Goal: Communication & Community: Share content

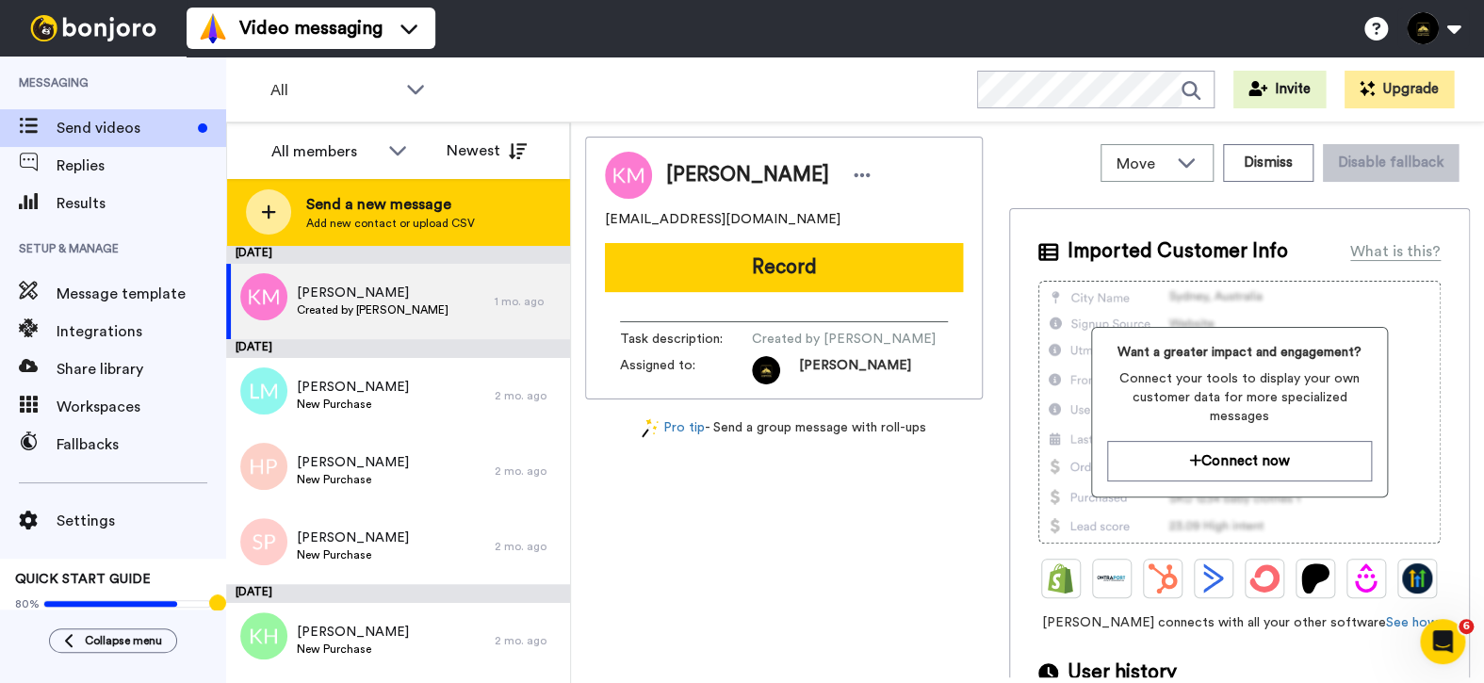
click at [458, 191] on div "Send a new message Add new contact or upload CSV" at bounding box center [398, 212] width 342 height 66
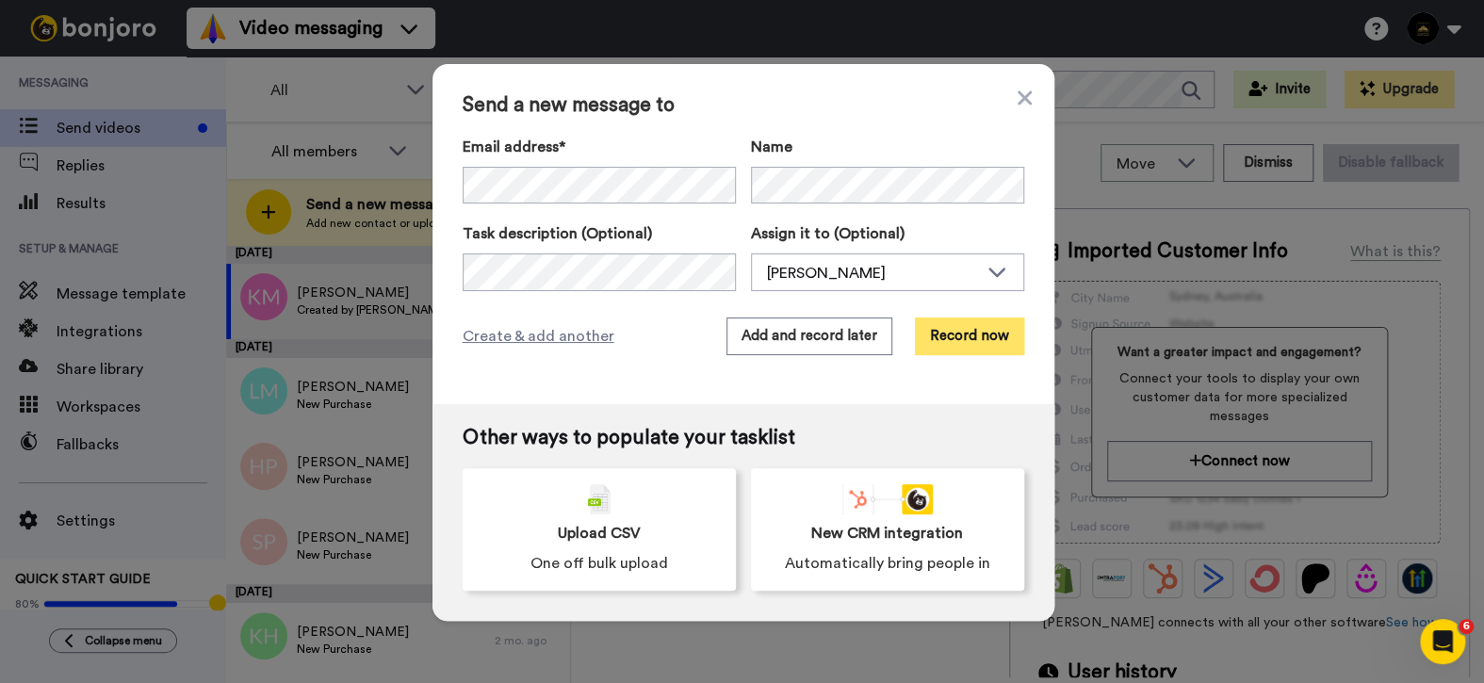
click at [968, 344] on button "Record now" at bounding box center [969, 337] width 109 height 38
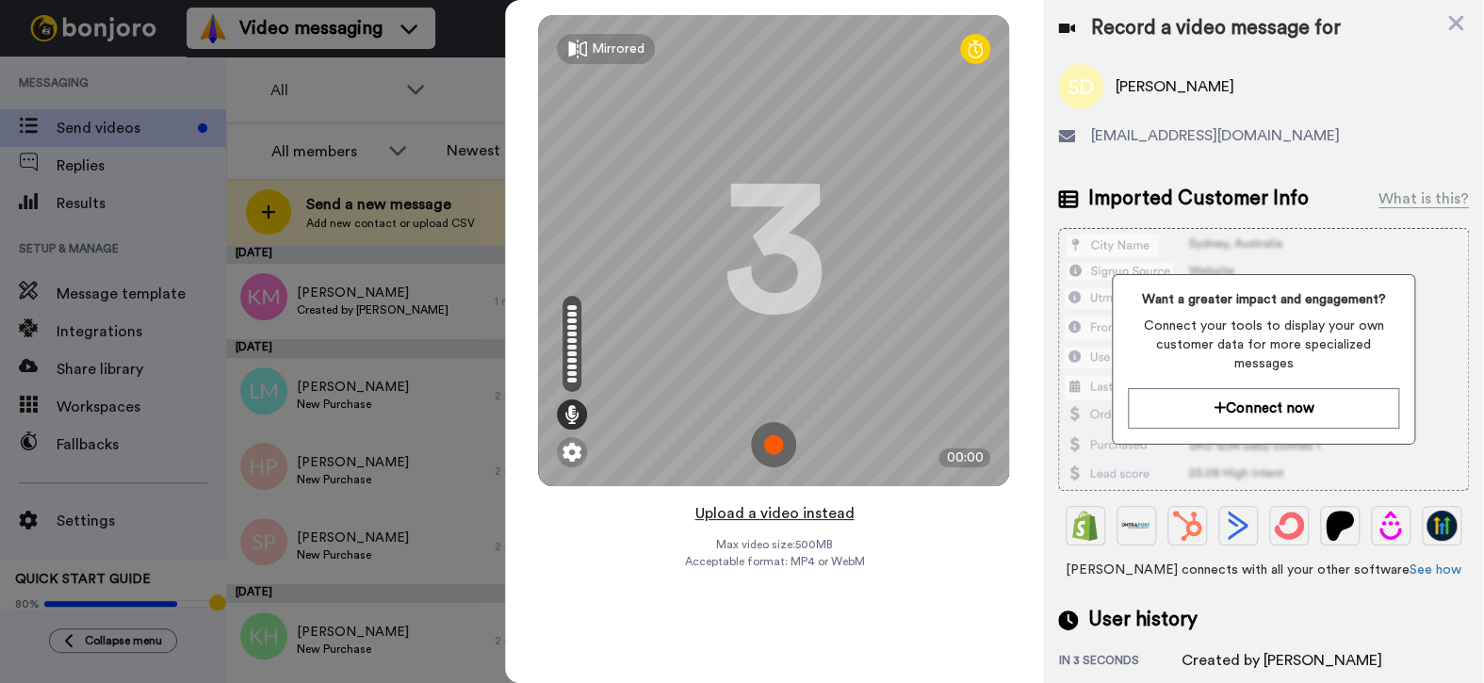
click at [758, 520] on button "Upload a video instead" at bounding box center [774, 513] width 171 height 25
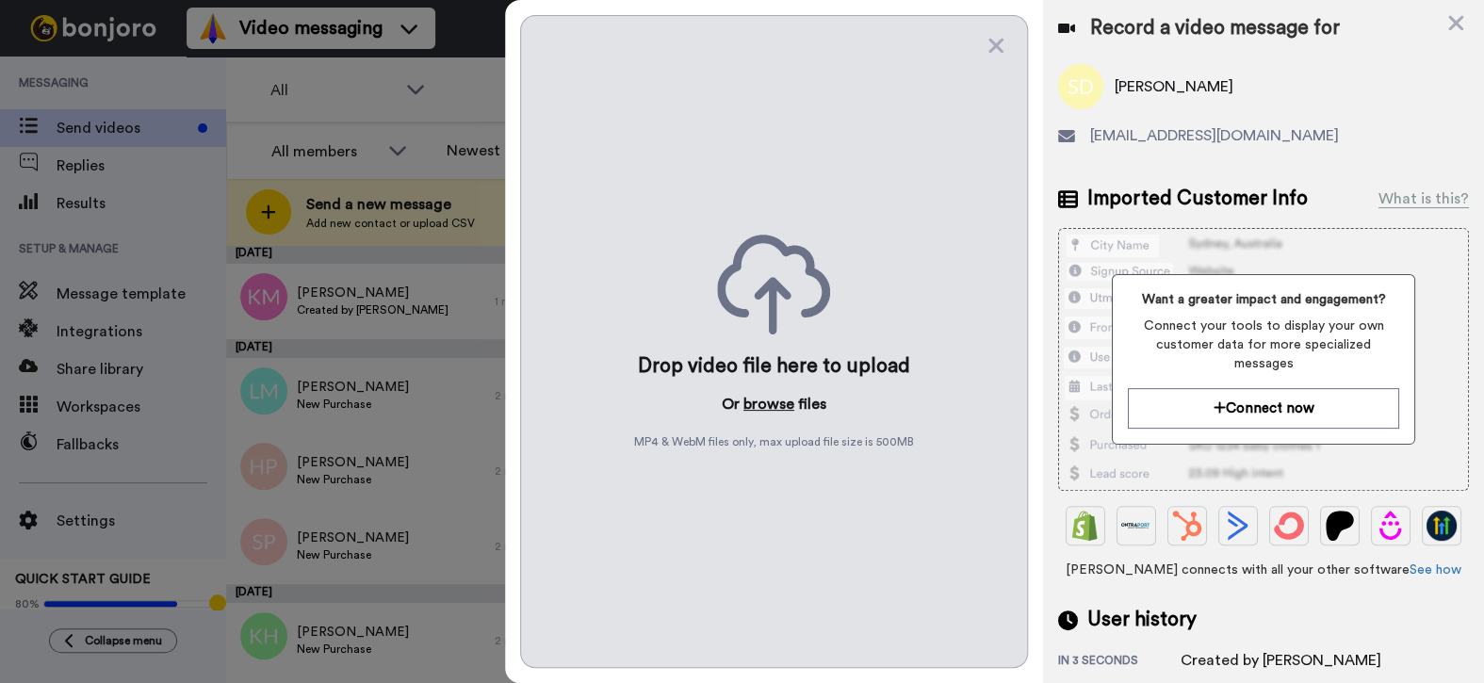
click at [779, 403] on button "browse" at bounding box center [769, 404] width 51 height 23
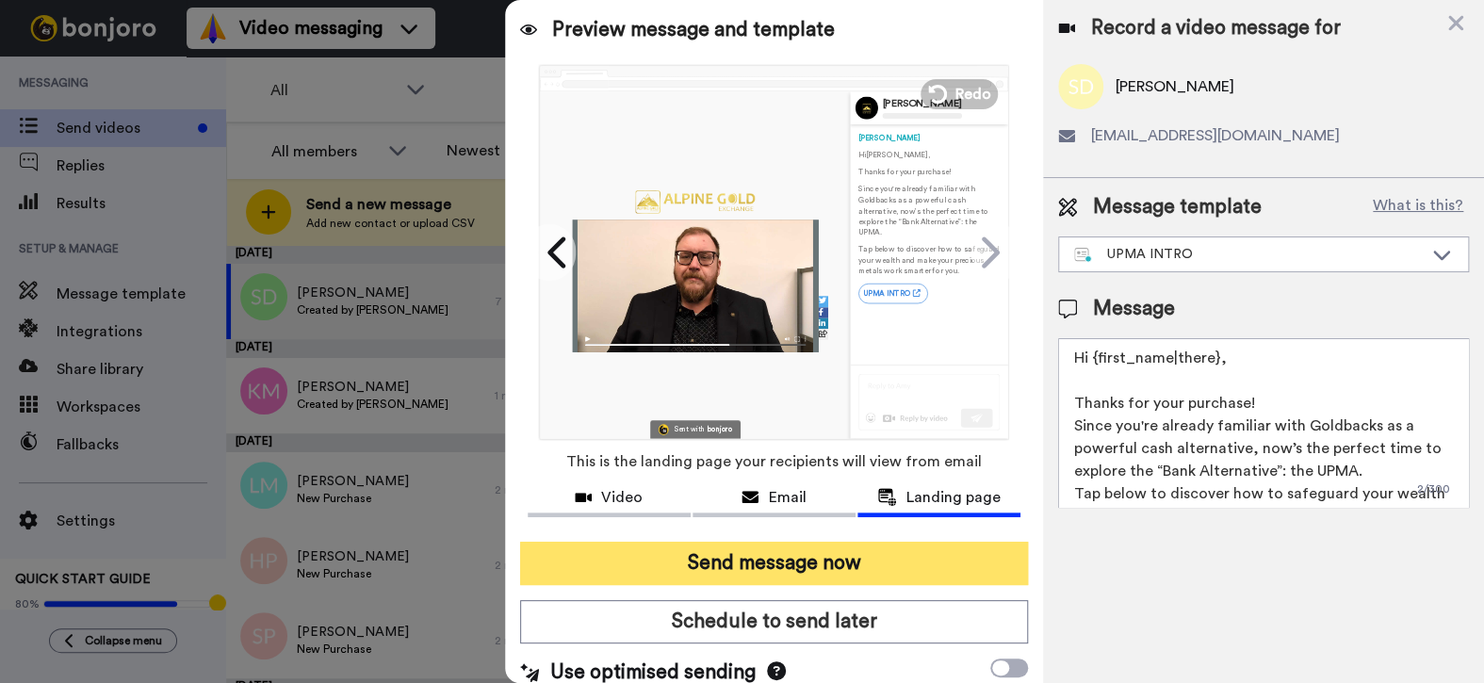
click at [798, 558] on button "Send message now" at bounding box center [774, 563] width 509 height 43
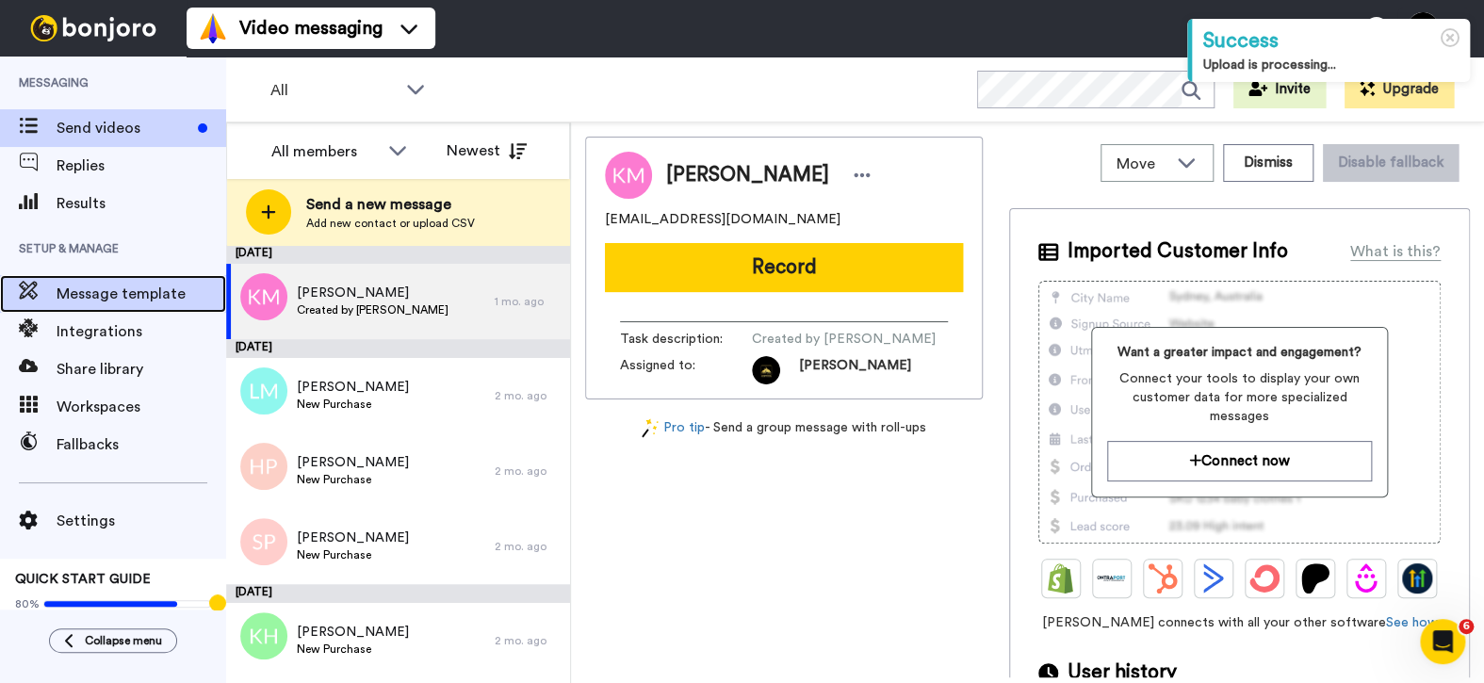
click at [114, 298] on span "Message template" at bounding box center [142, 294] width 170 height 23
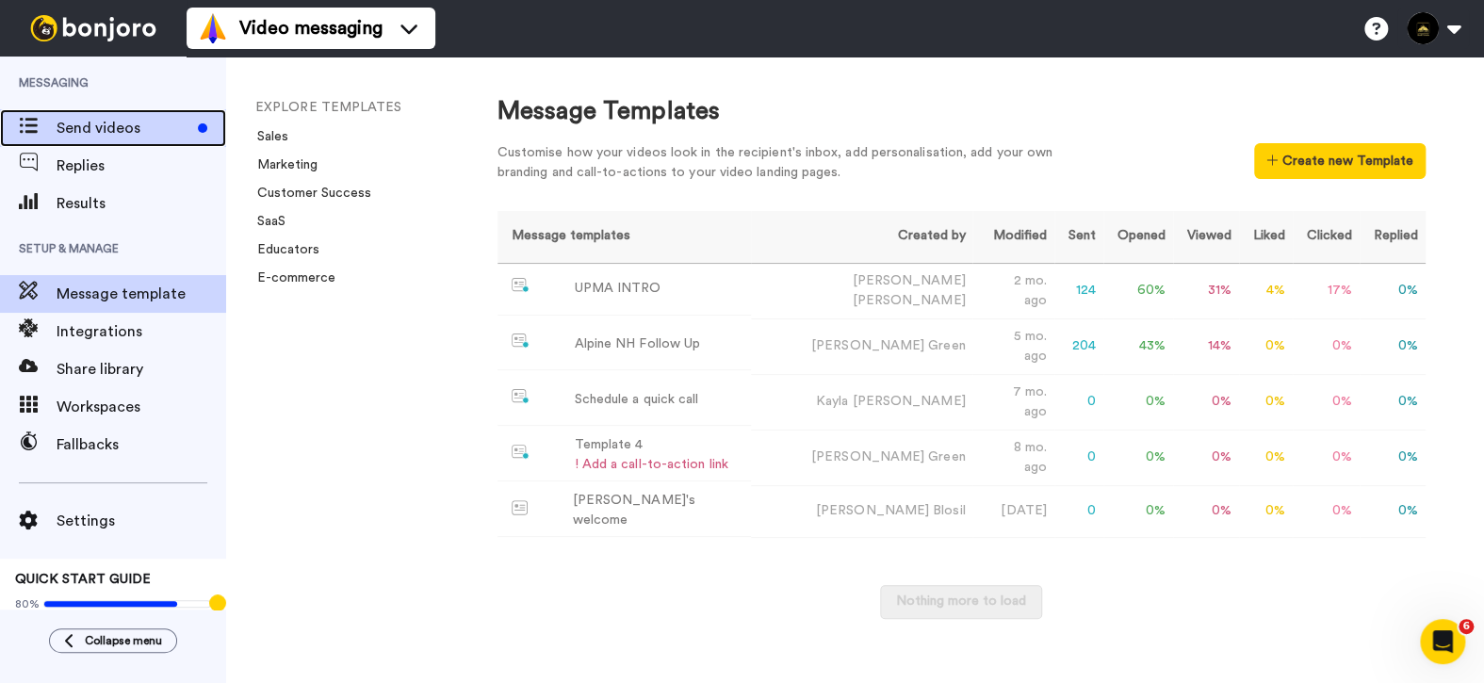
click at [67, 126] on span "Send videos" at bounding box center [124, 128] width 134 height 23
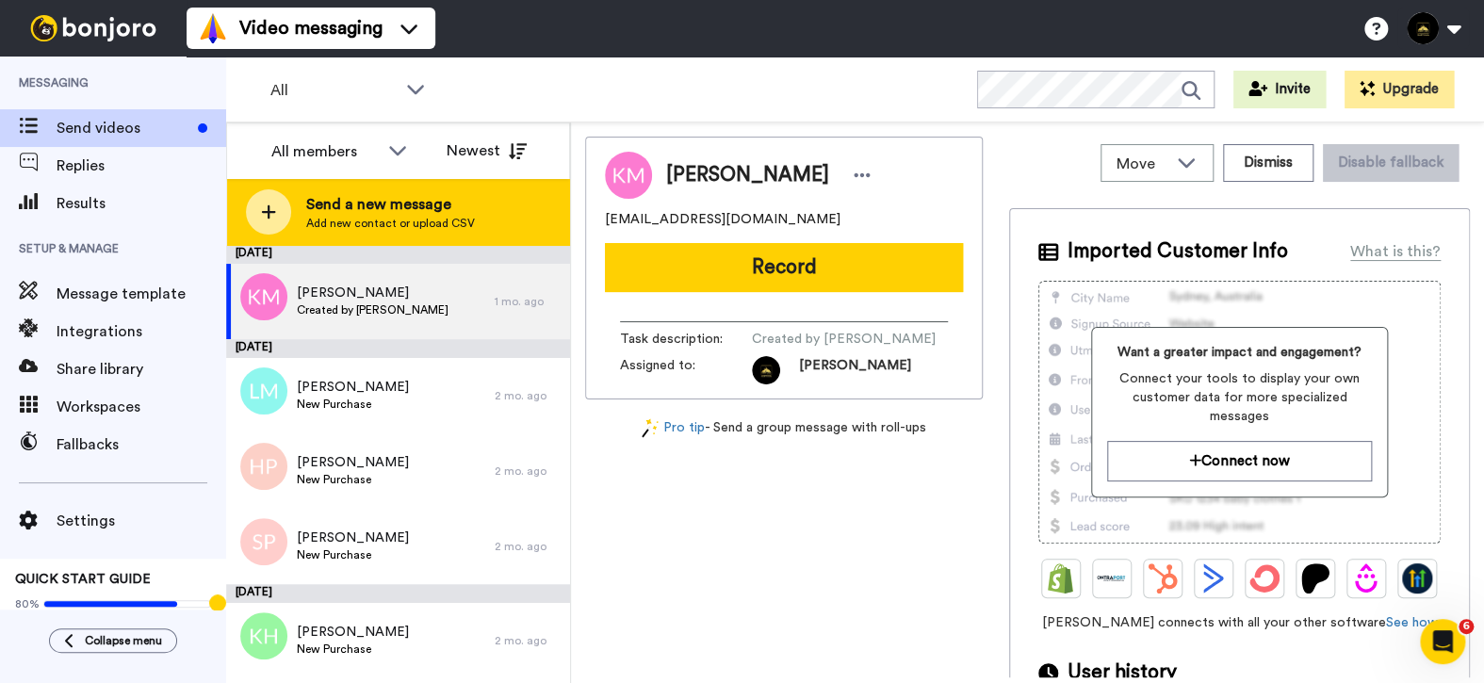
click at [436, 196] on span "Send a new message" at bounding box center [390, 204] width 169 height 23
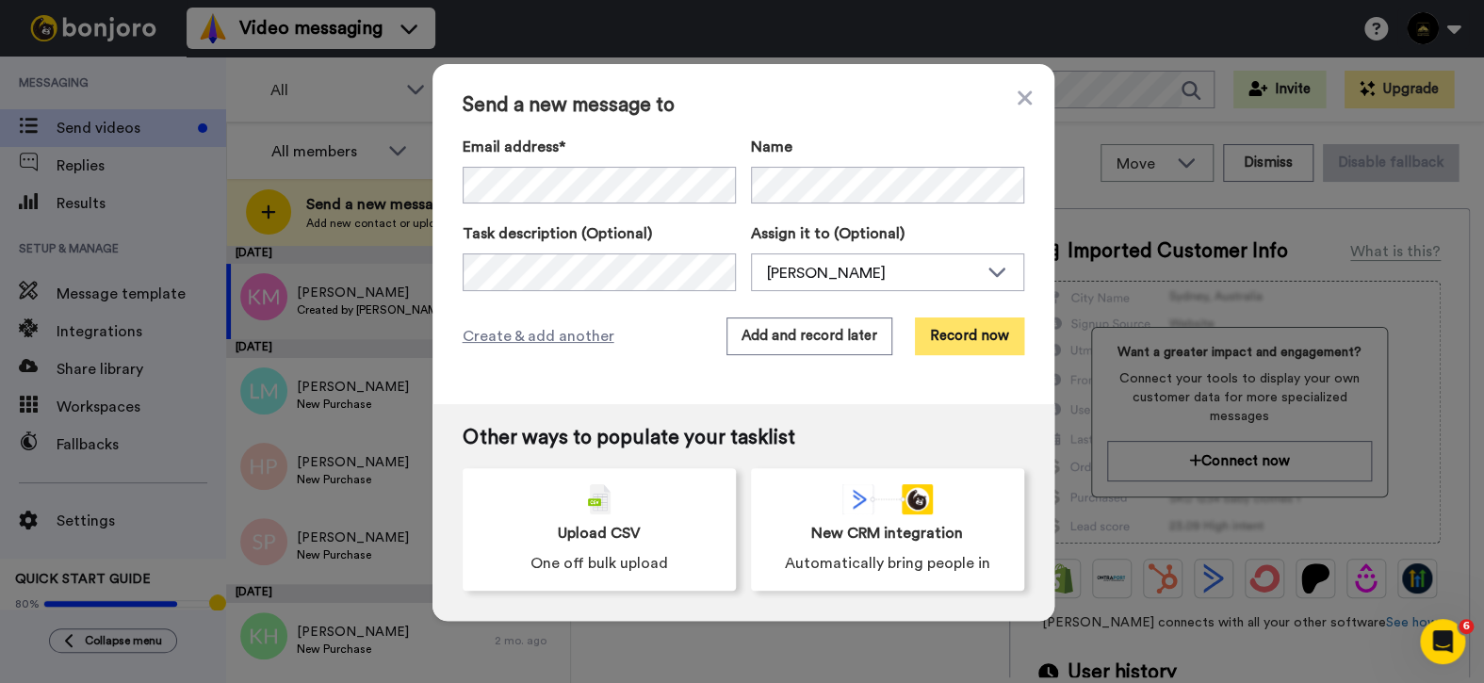
click at [989, 351] on button "Record now" at bounding box center [969, 337] width 109 height 38
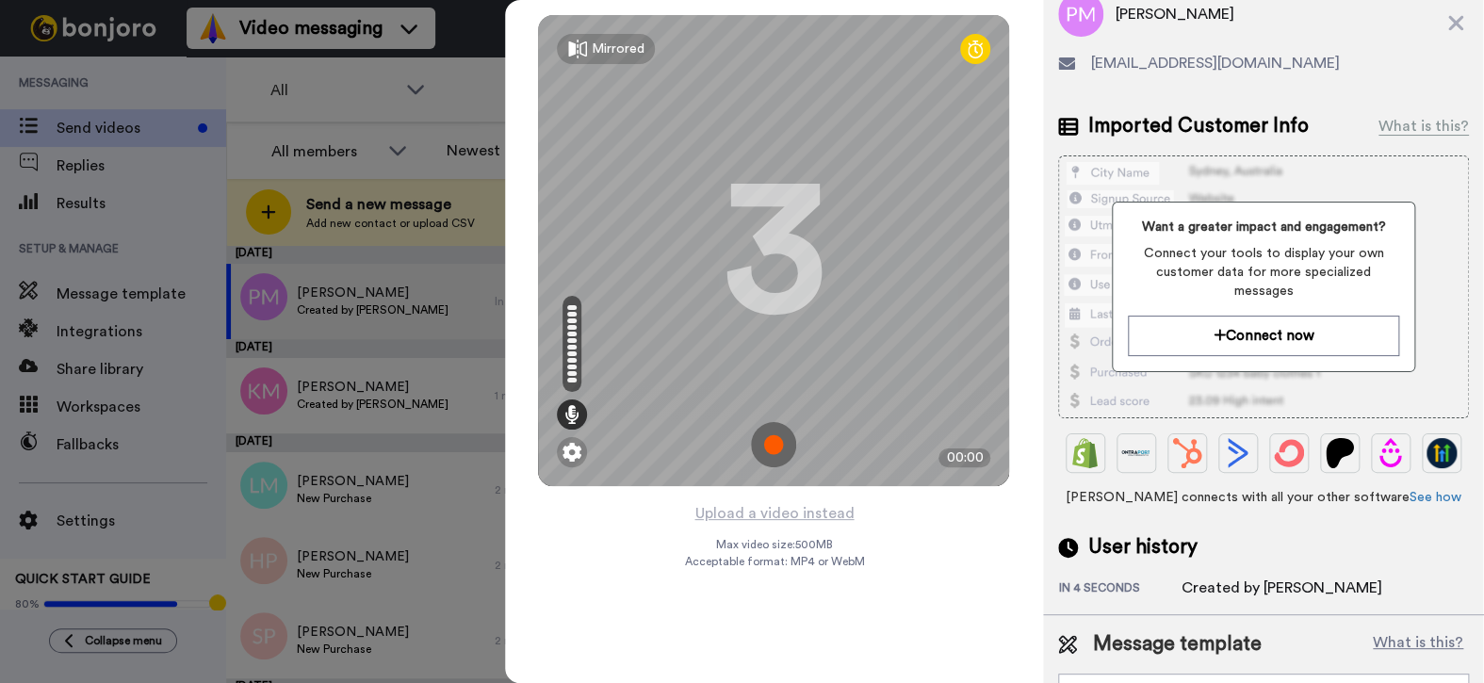
scroll to position [111, 0]
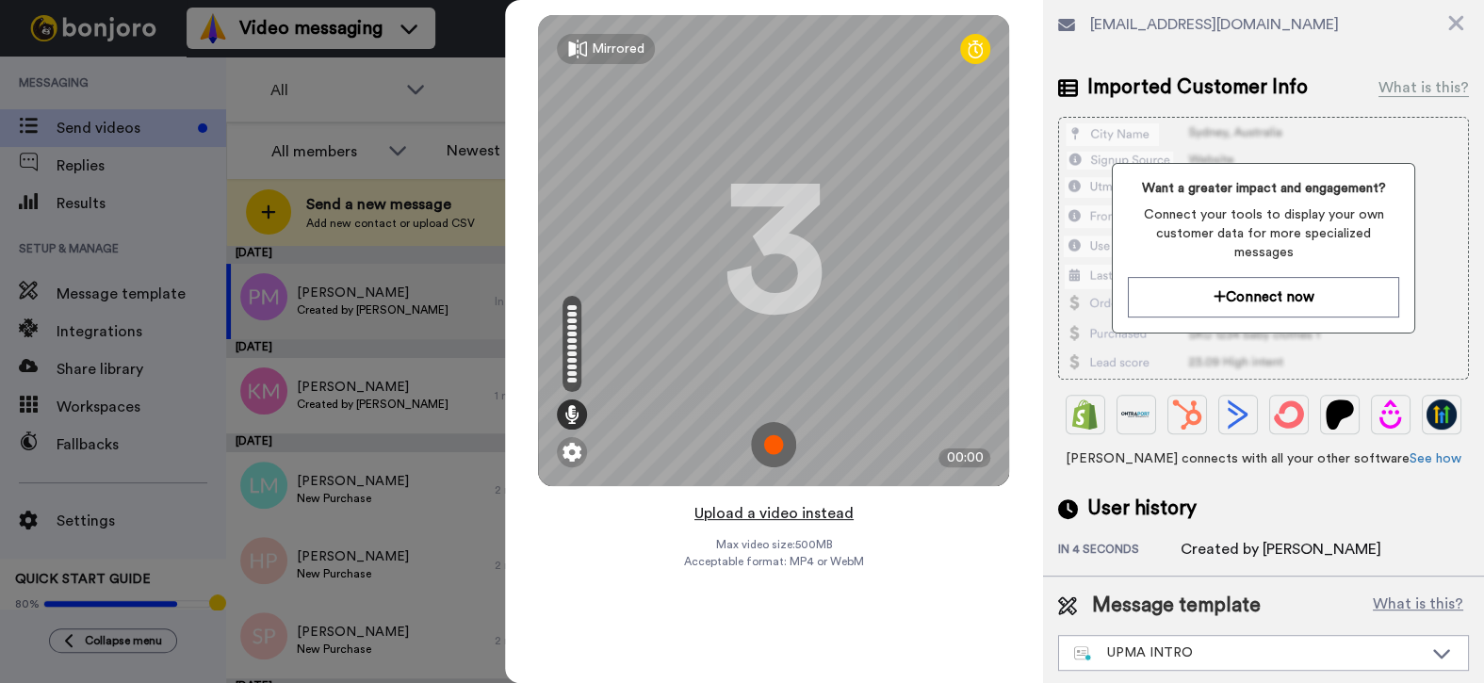
click at [726, 517] on button "Upload a video instead" at bounding box center [774, 513] width 171 height 25
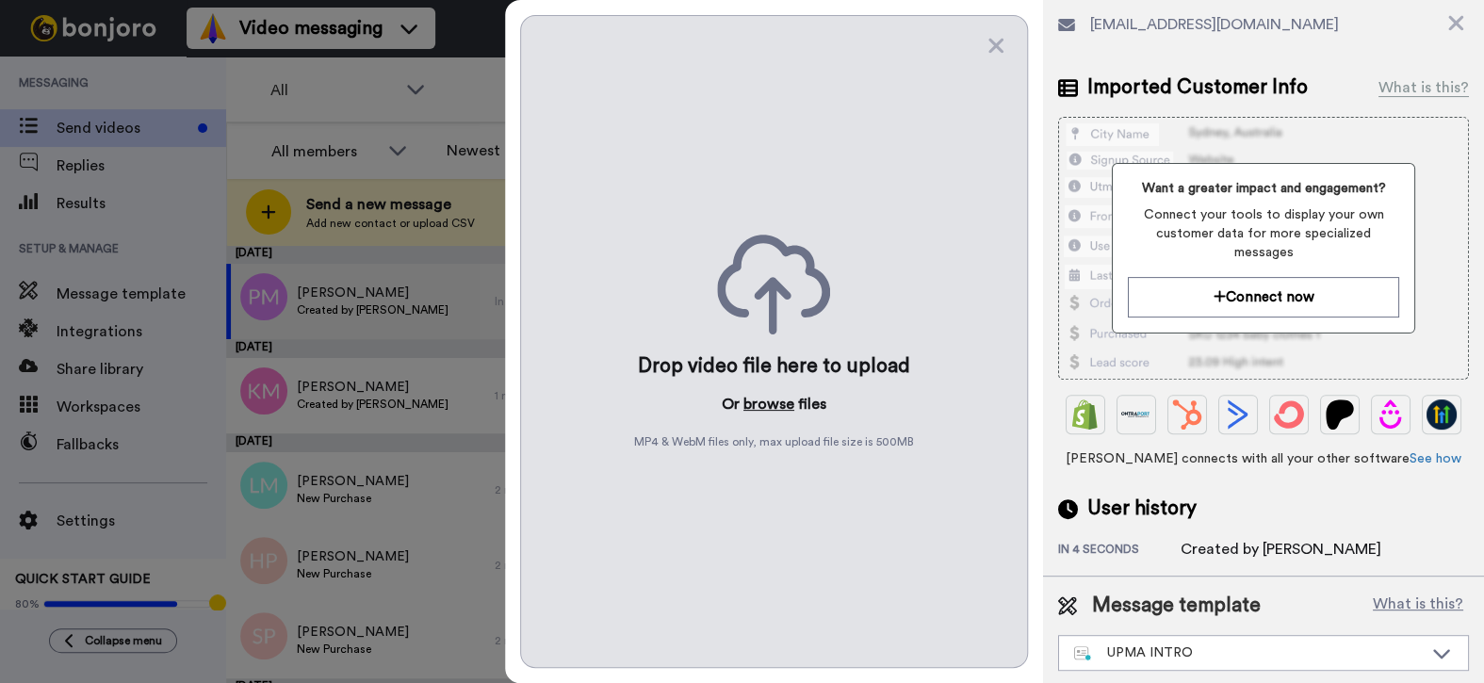
click at [752, 408] on button "browse" at bounding box center [769, 404] width 51 height 23
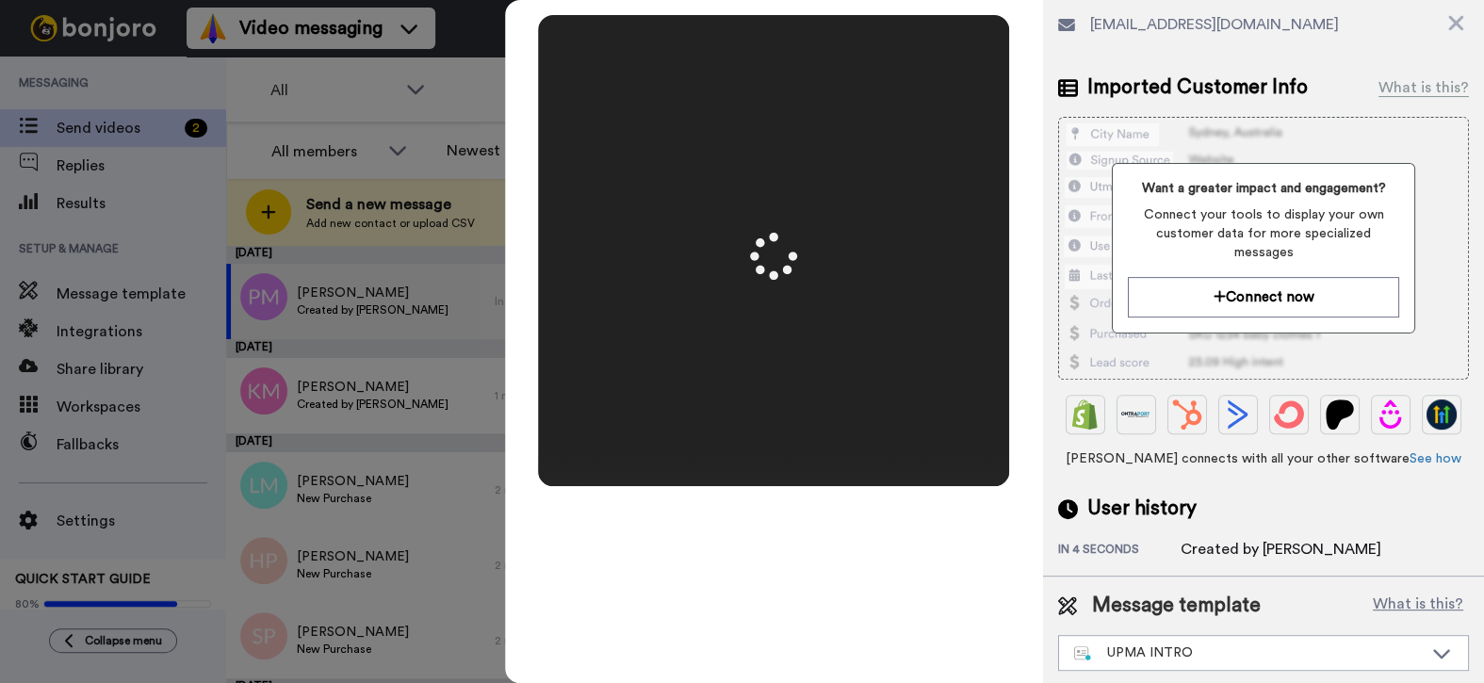
scroll to position [0, 0]
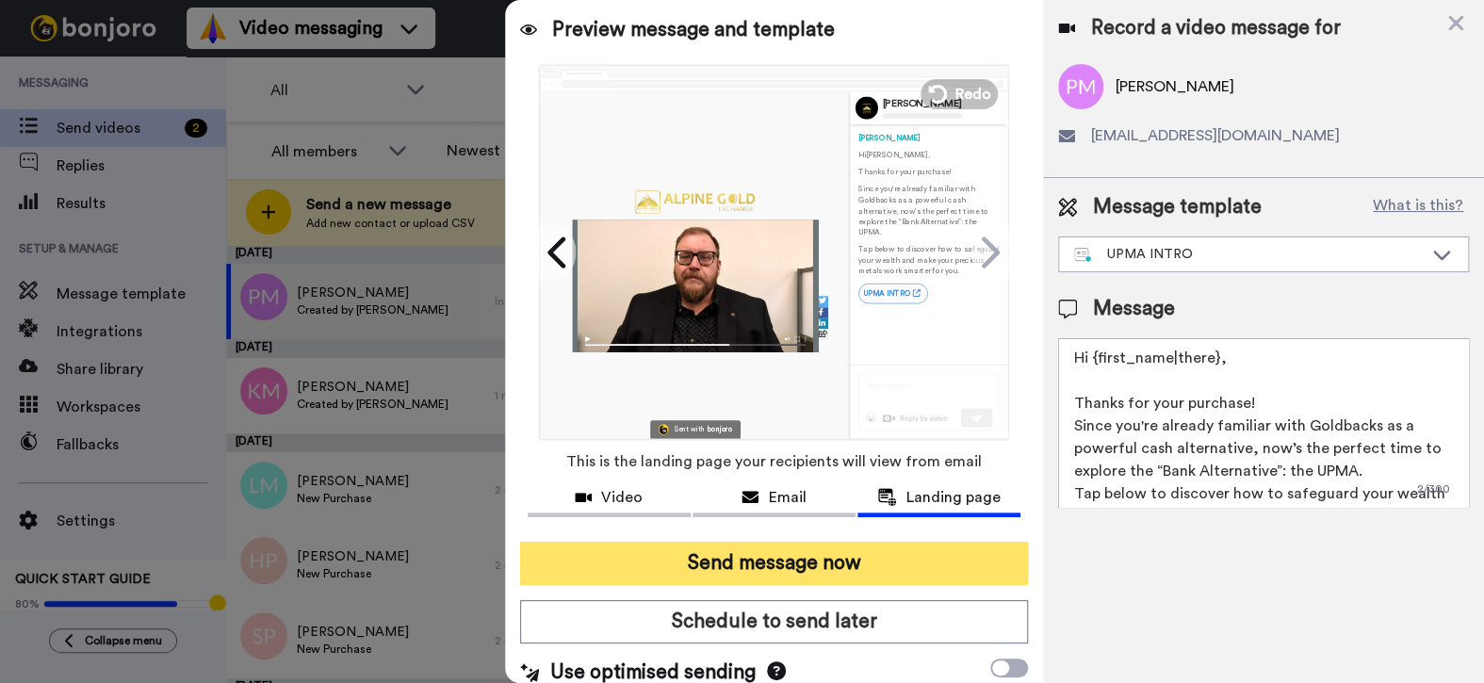
click at [808, 560] on button "Send message now" at bounding box center [774, 563] width 509 height 43
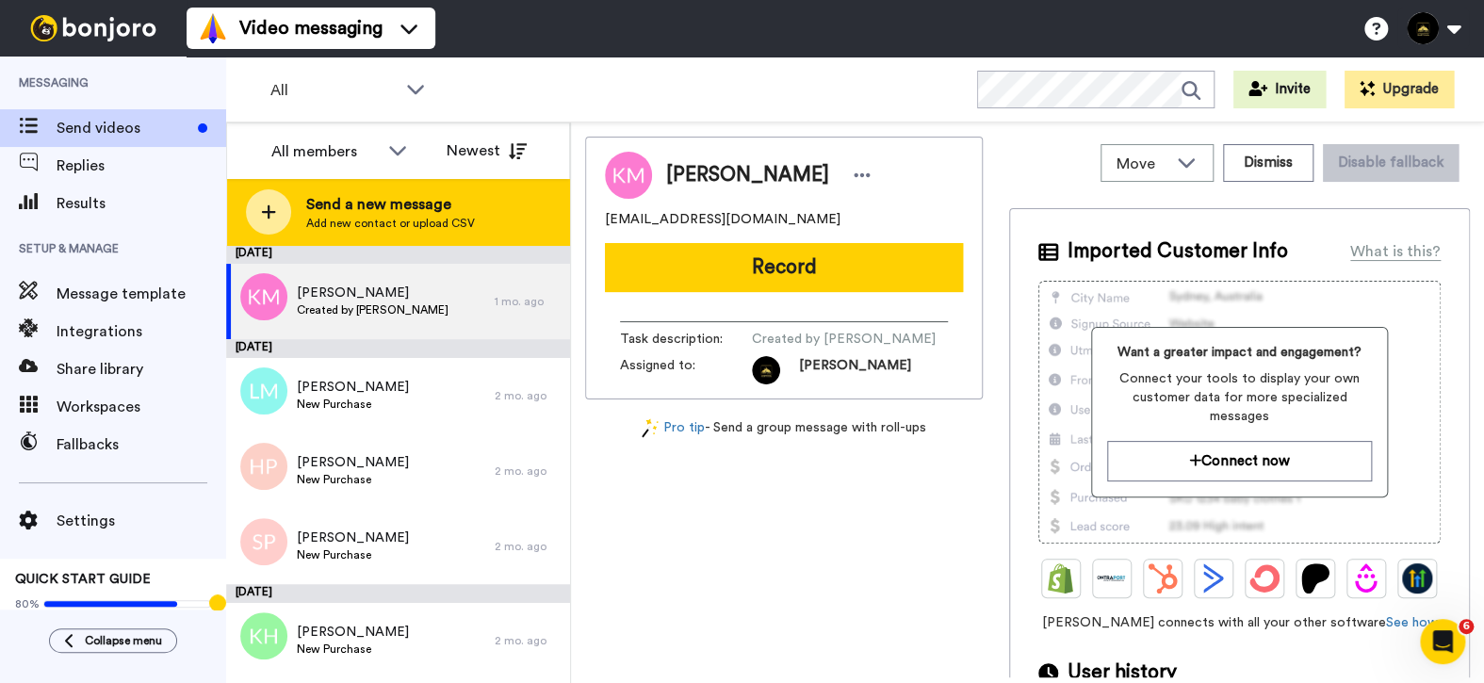
click at [427, 186] on div "Send a new message Add new contact or upload CSV" at bounding box center [398, 212] width 342 height 66
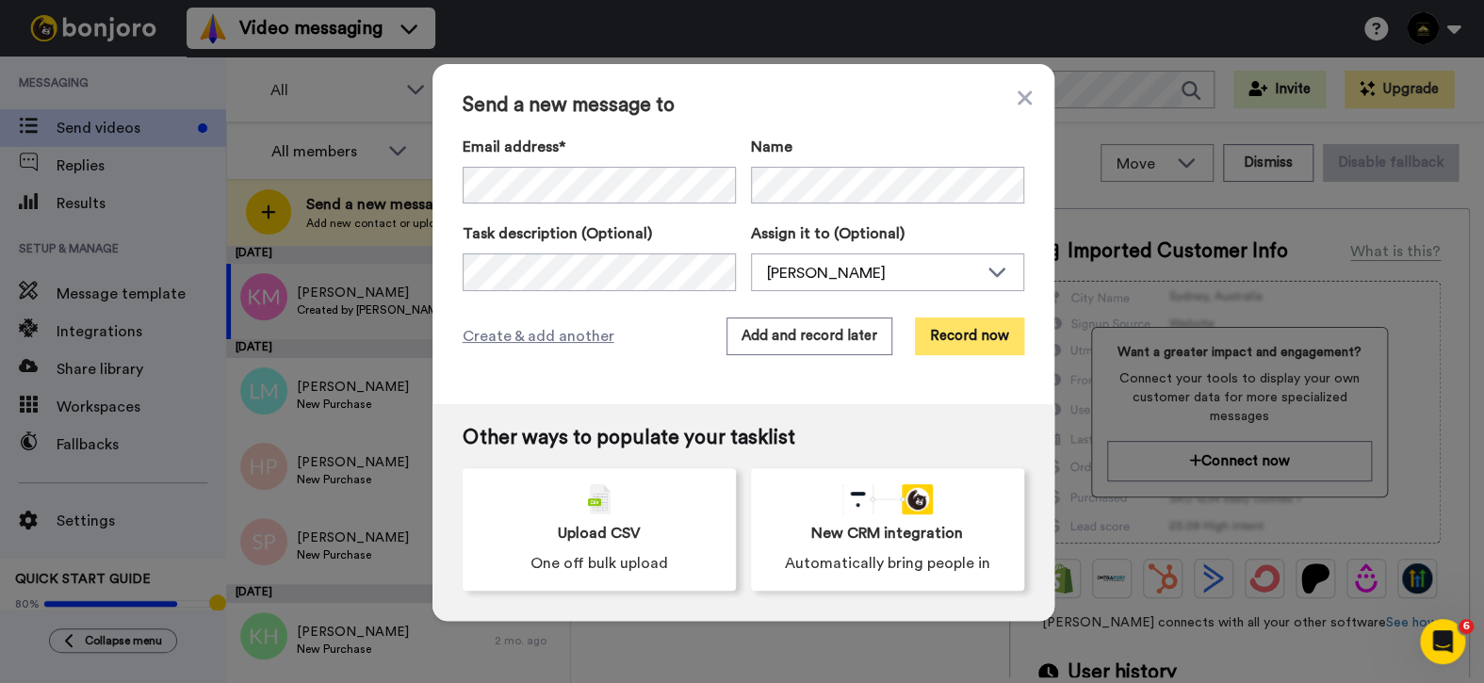
click at [987, 339] on button "Record now" at bounding box center [969, 337] width 109 height 38
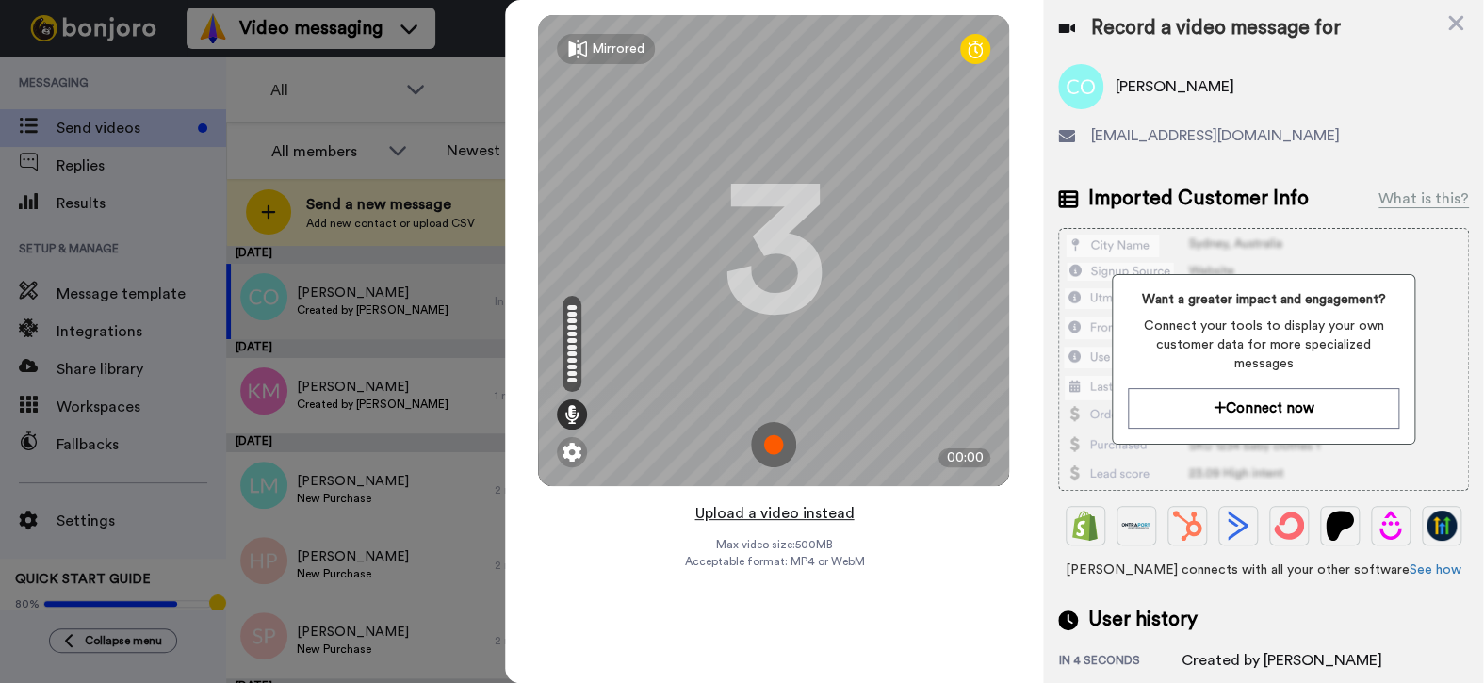
click at [797, 518] on button "Upload a video instead" at bounding box center [774, 513] width 171 height 25
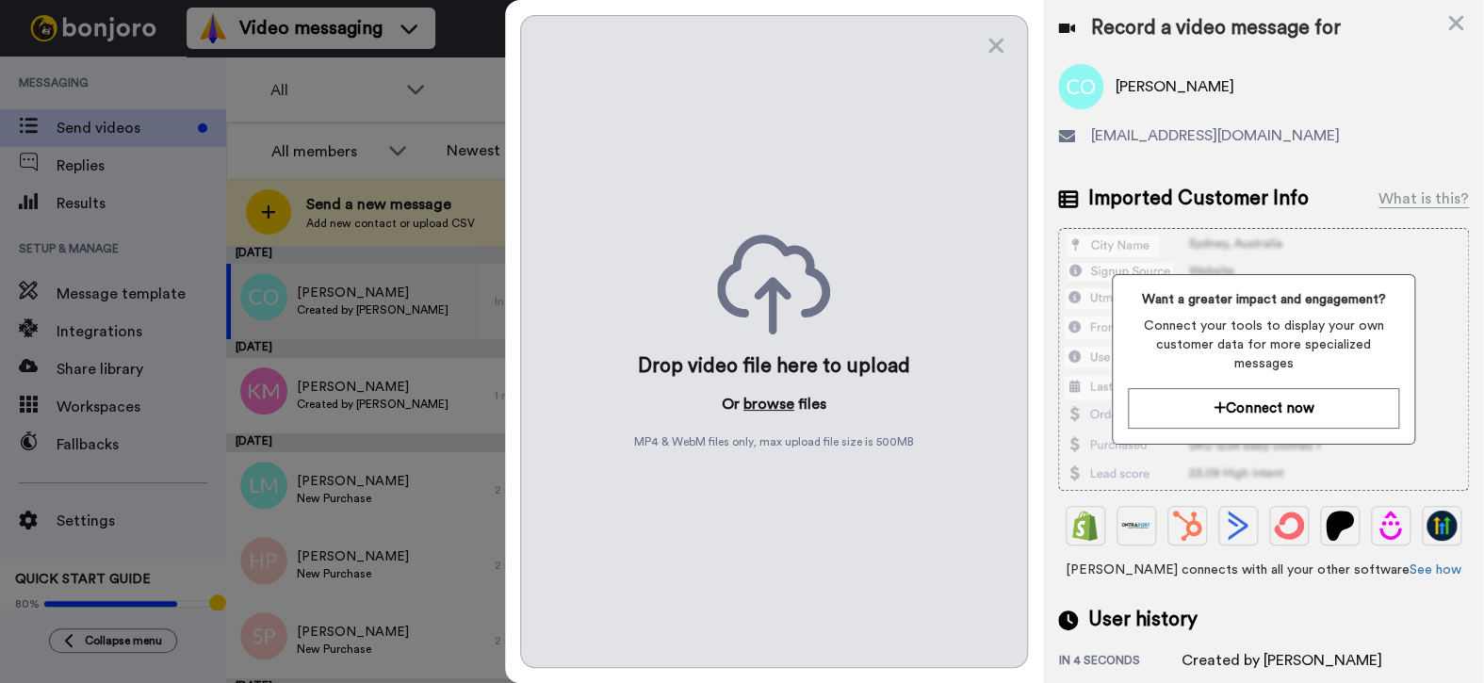
click at [772, 400] on button "browse" at bounding box center [769, 404] width 51 height 23
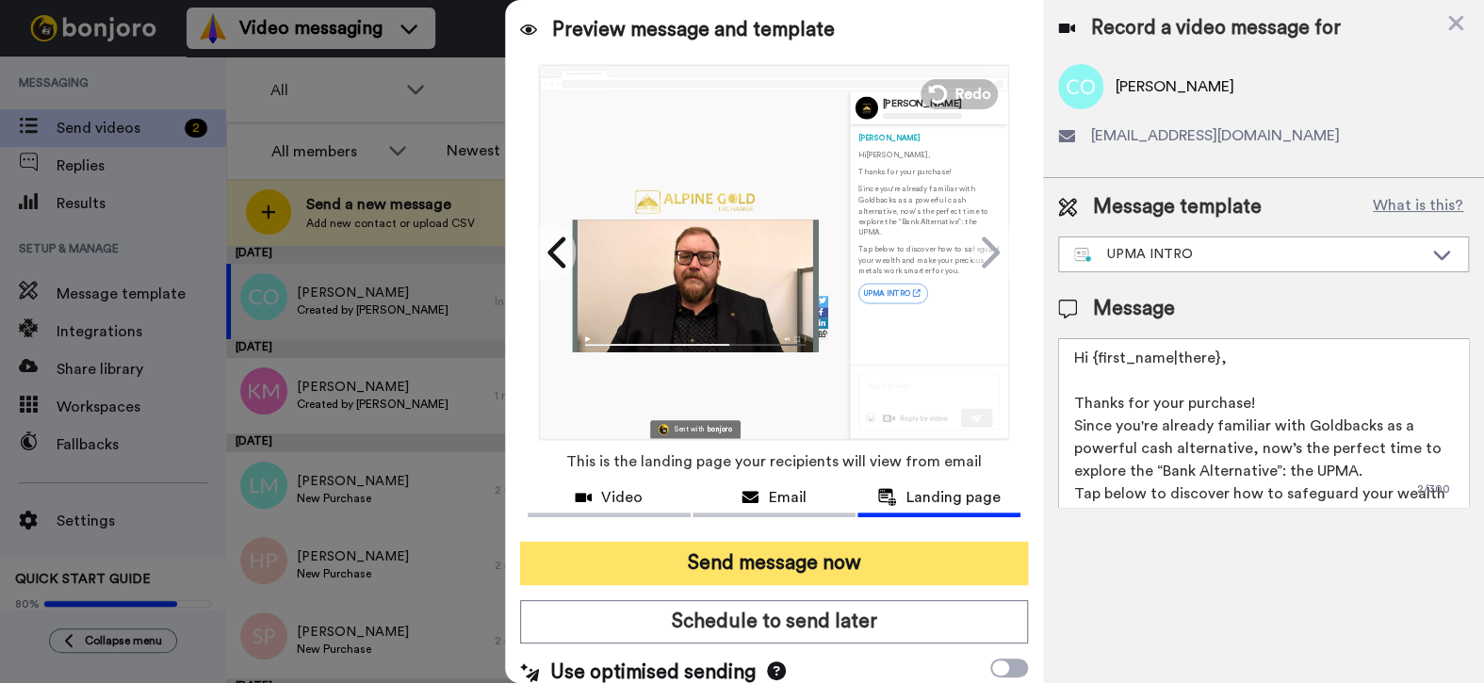
click at [777, 564] on button "Send message now" at bounding box center [774, 563] width 509 height 43
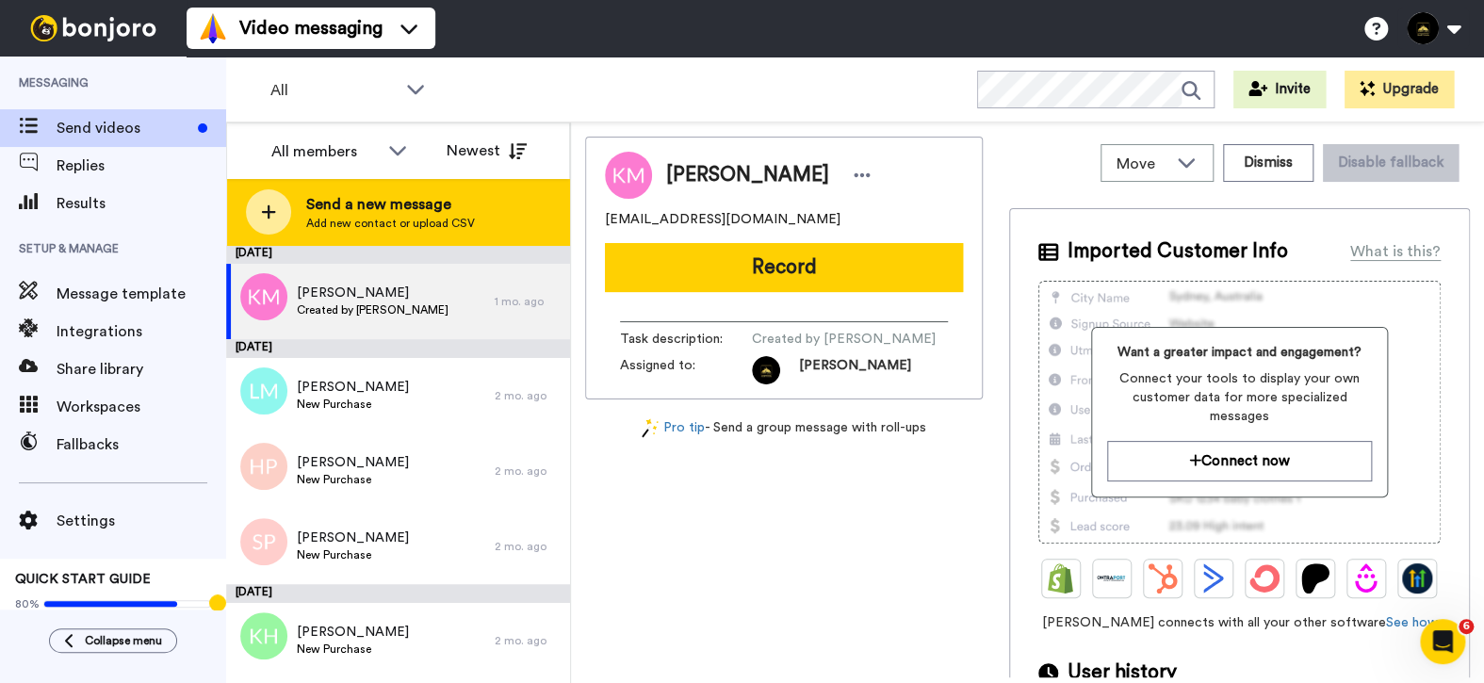
click at [445, 222] on span "Add new contact or upload CSV" at bounding box center [390, 223] width 169 height 15
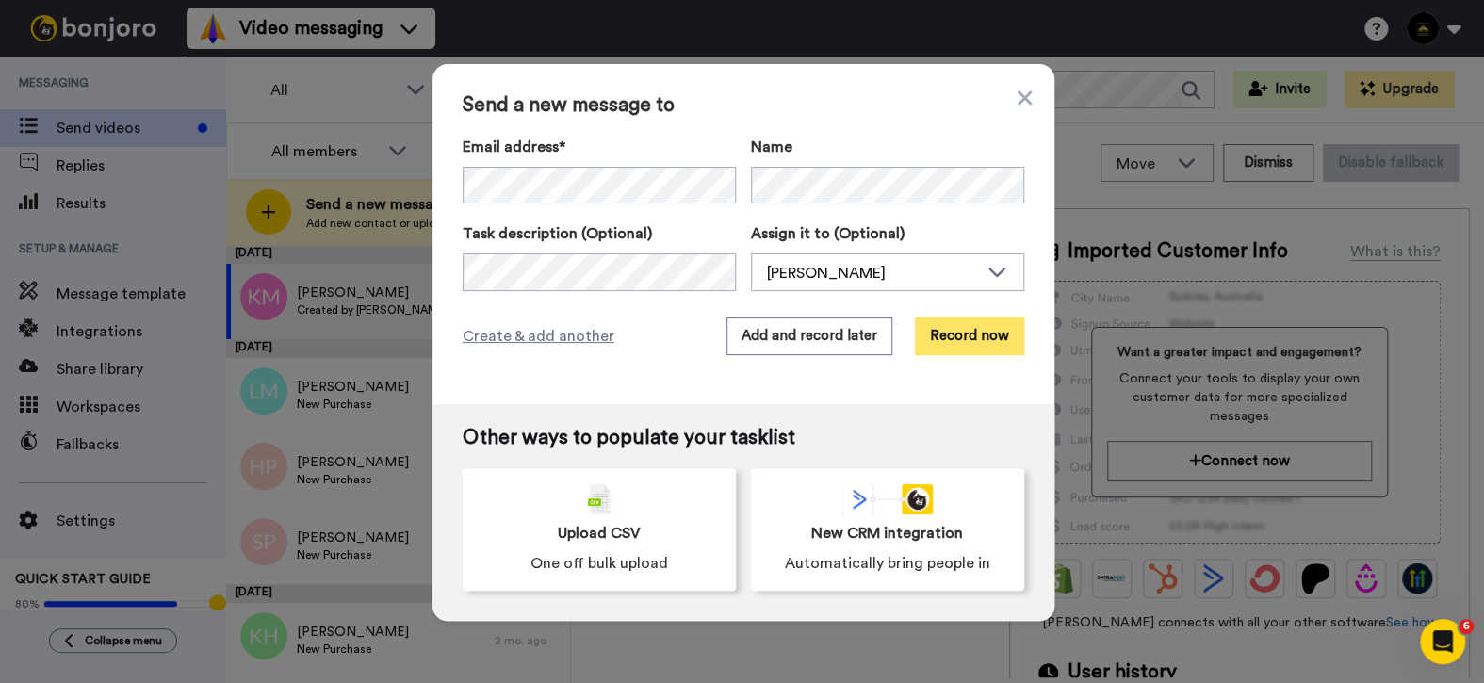
click at [971, 344] on button "Record now" at bounding box center [969, 337] width 109 height 38
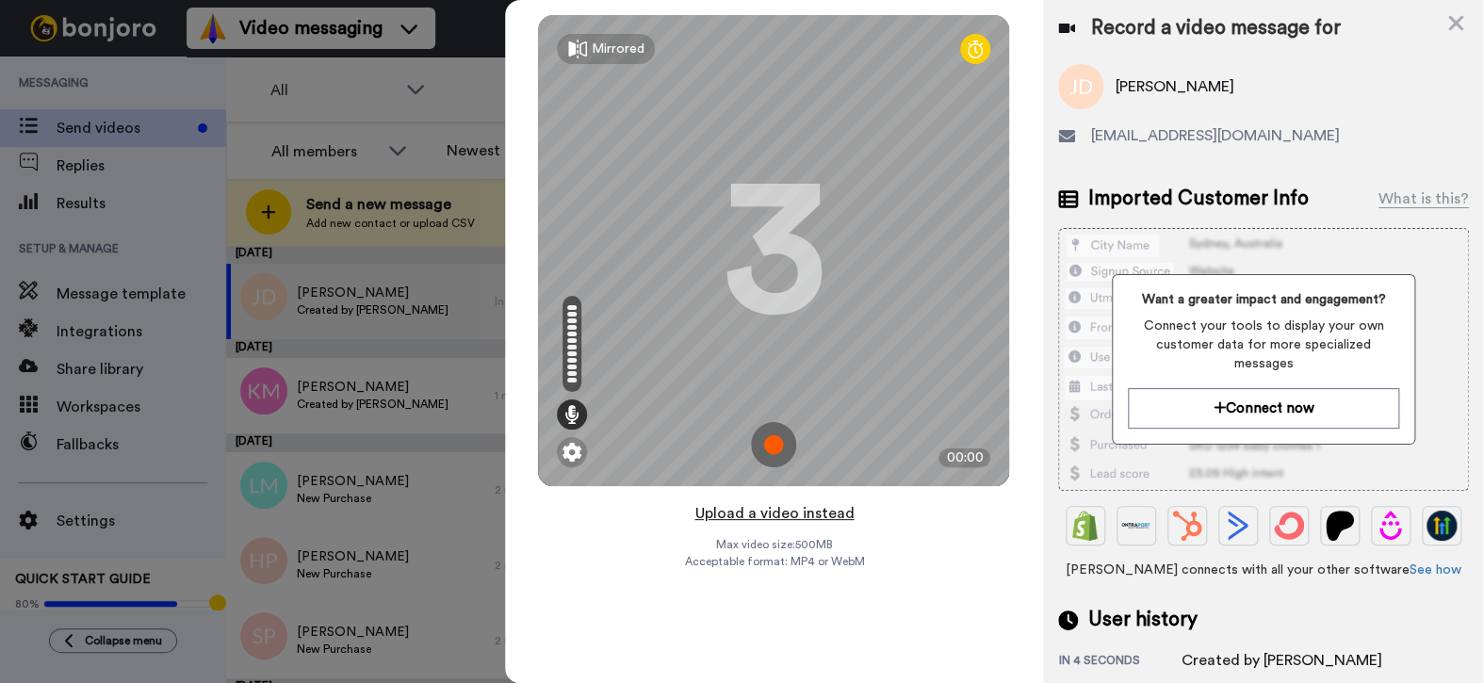
click at [766, 515] on button "Upload a video instead" at bounding box center [774, 513] width 171 height 25
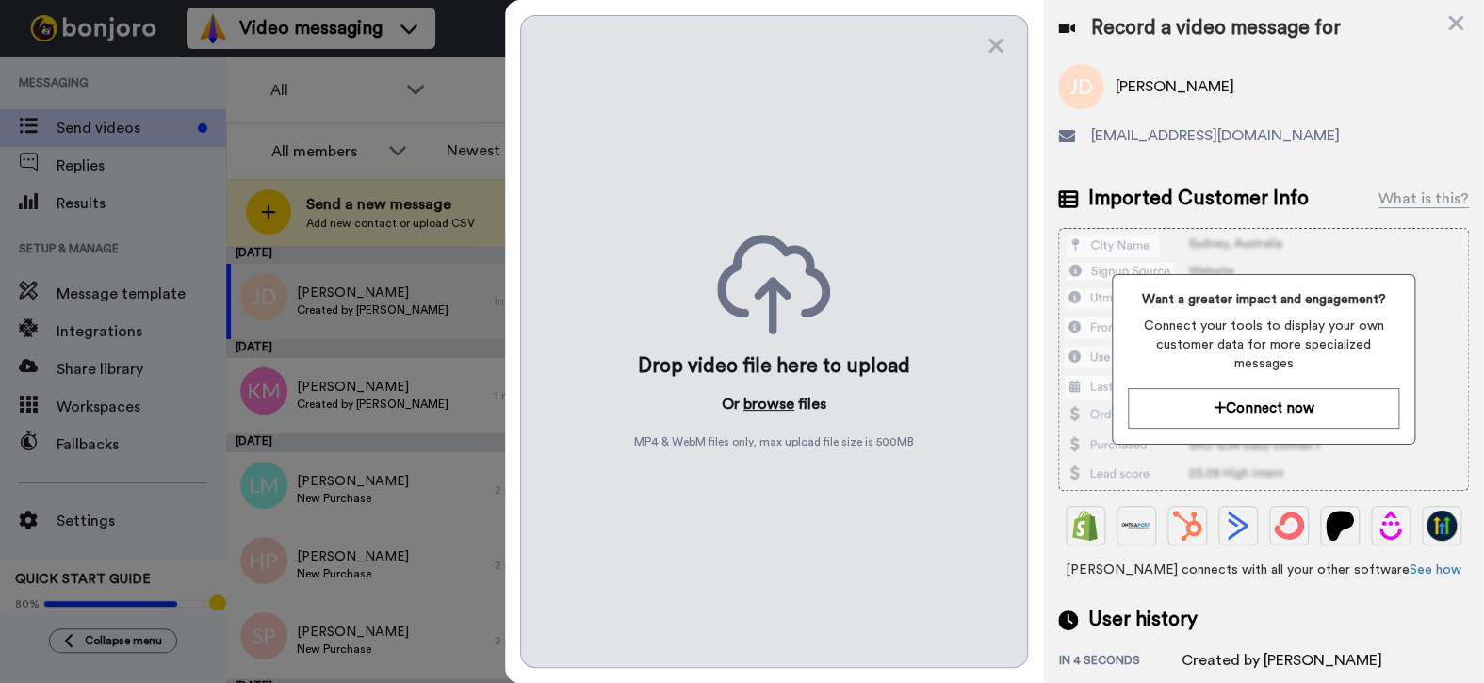
click at [771, 406] on button "browse" at bounding box center [769, 404] width 51 height 23
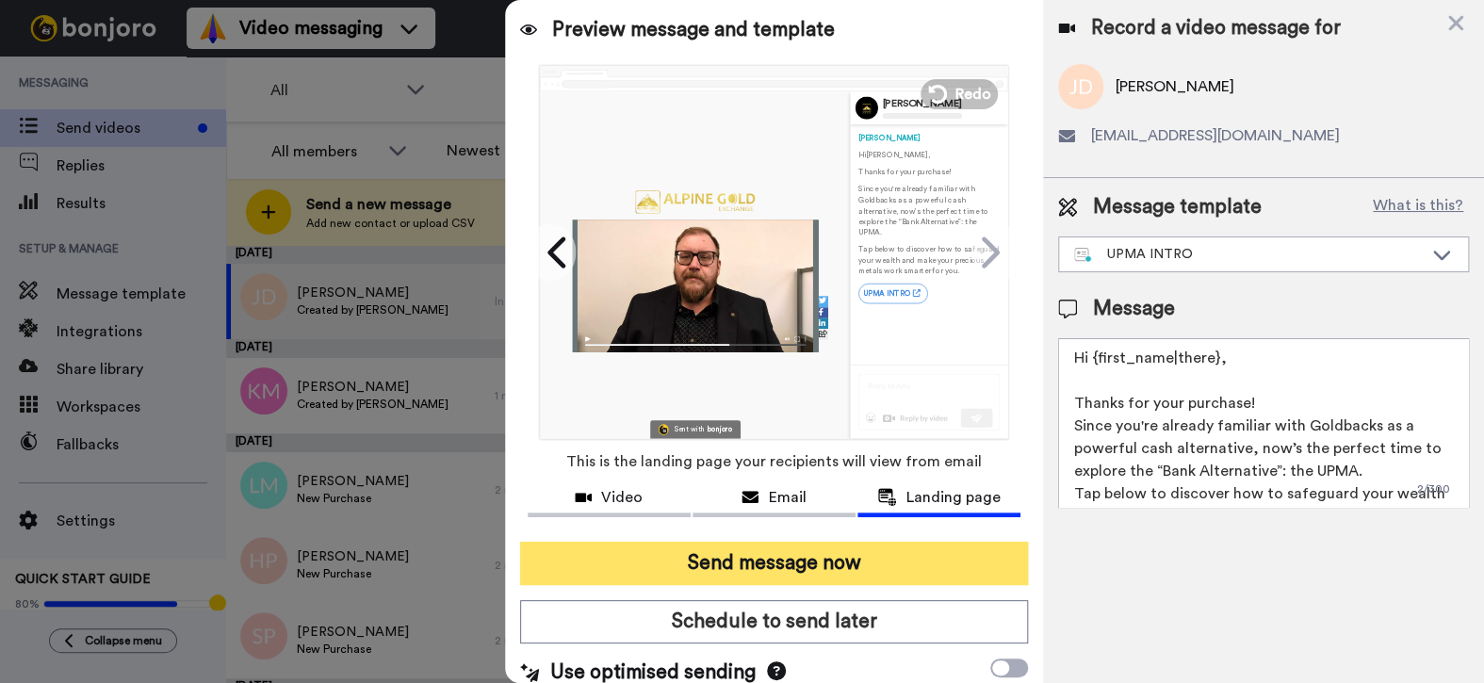
click at [733, 571] on button "Send message now" at bounding box center [774, 563] width 509 height 43
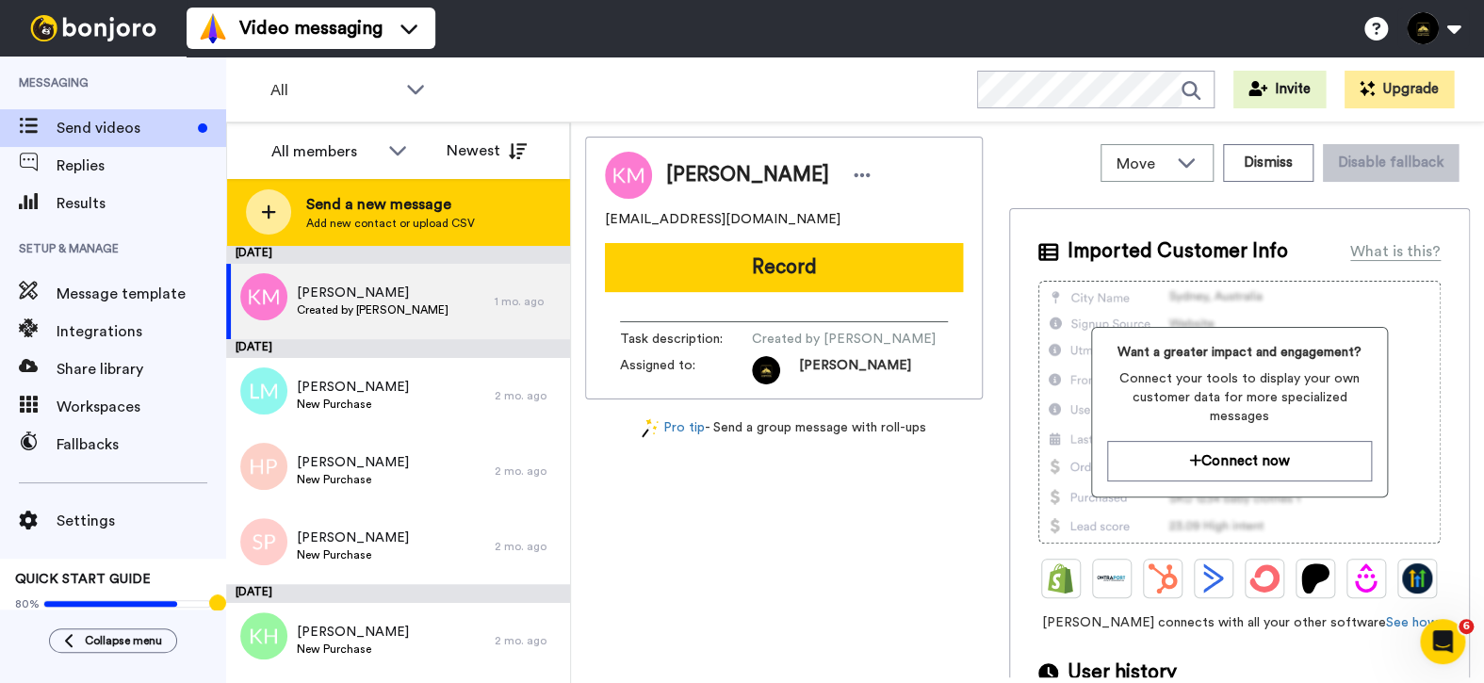
click at [401, 216] on span "Add new contact or upload CSV" at bounding box center [390, 223] width 169 height 15
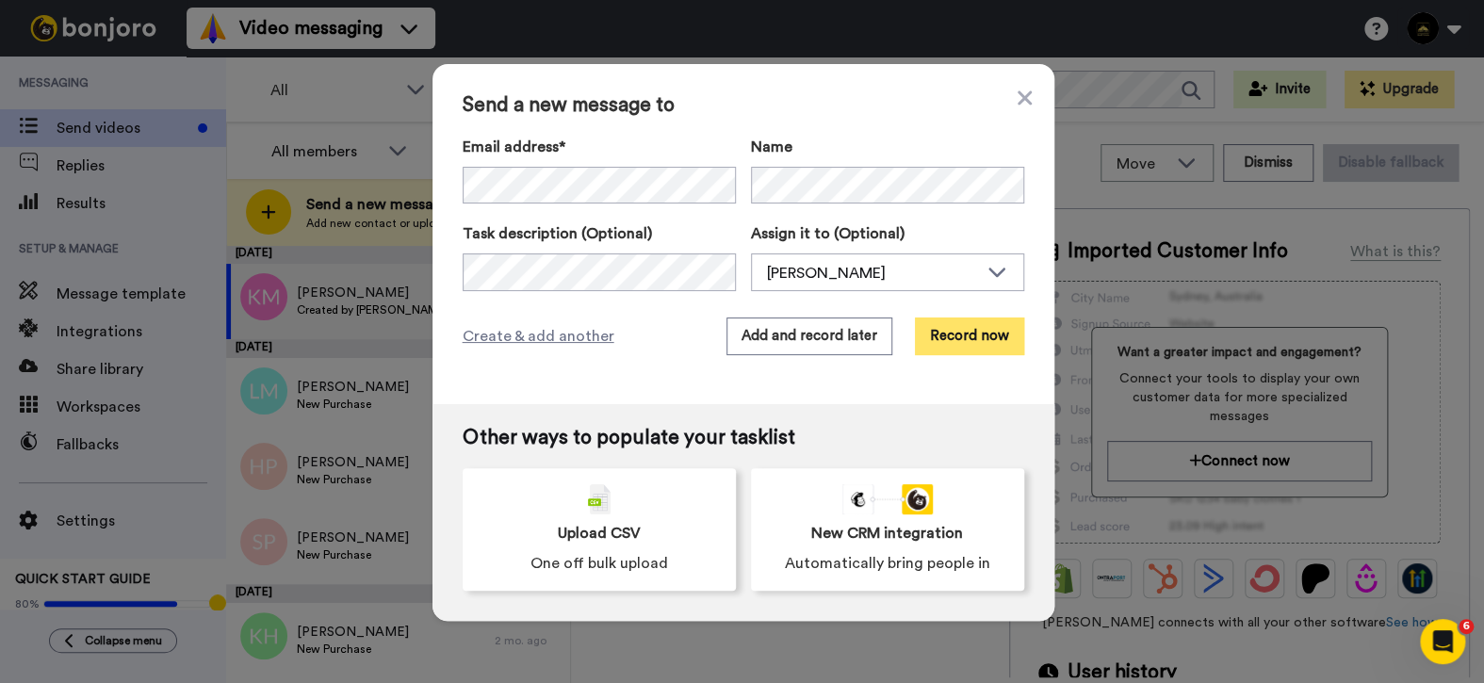
click at [968, 343] on button "Record now" at bounding box center [969, 337] width 109 height 38
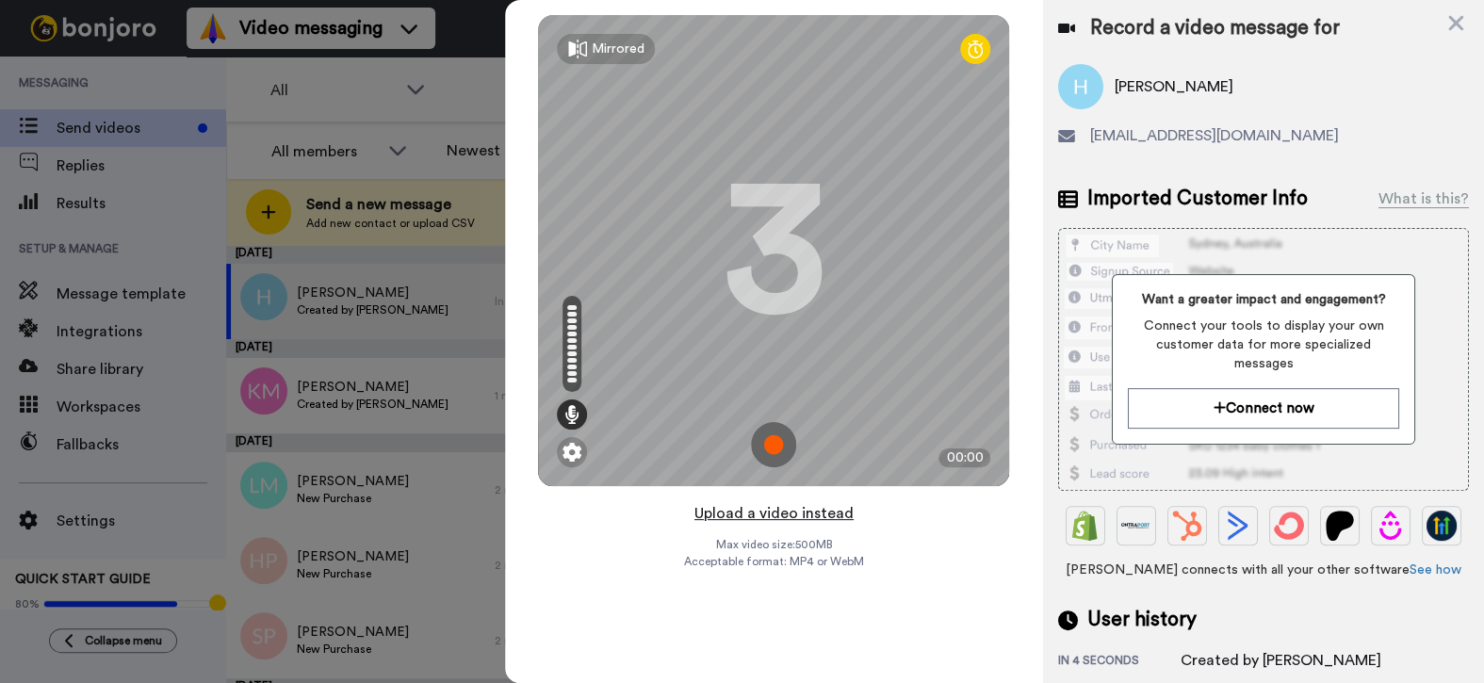
click at [805, 518] on button "Upload a video instead" at bounding box center [774, 513] width 171 height 25
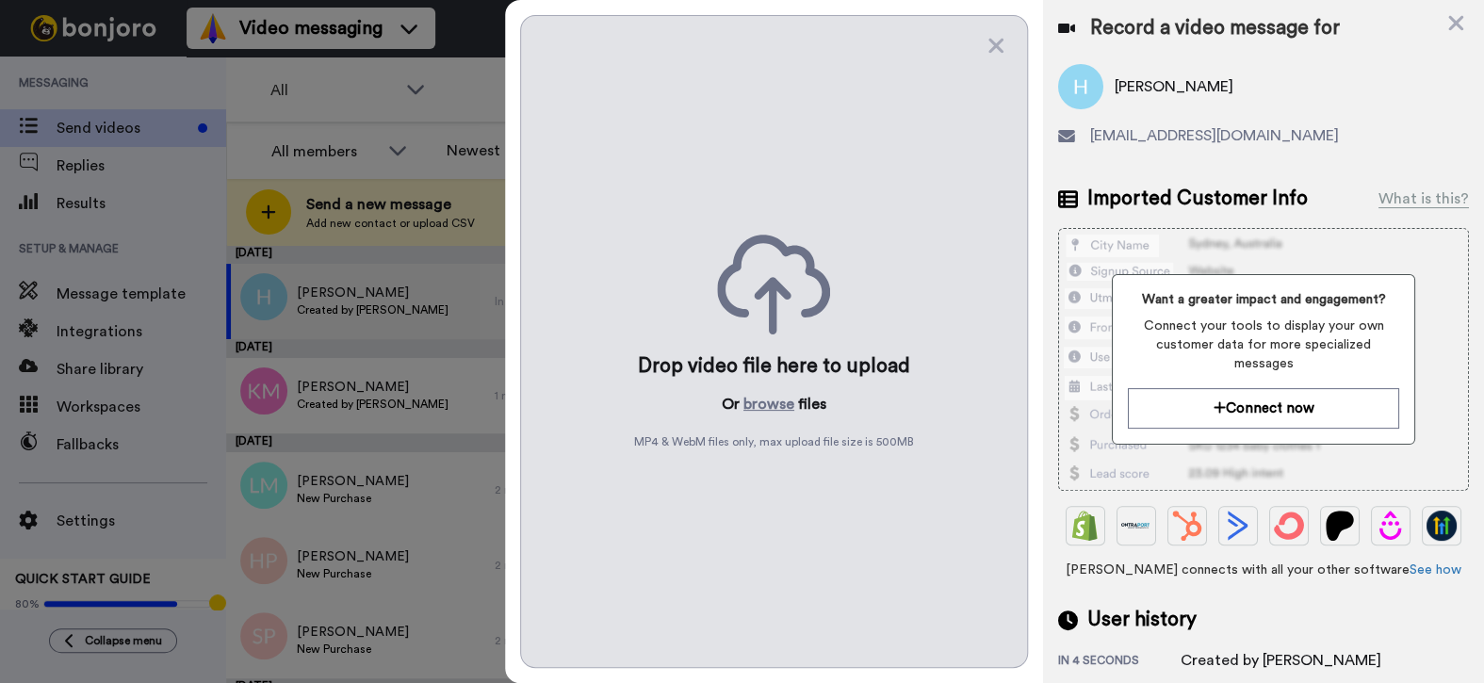
click at [779, 390] on div "Drop video file here to upload Or browse files MP4 & WebM files only, max uploa…" at bounding box center [774, 341] width 509 height 653
click at [779, 404] on button "browse" at bounding box center [769, 404] width 51 height 23
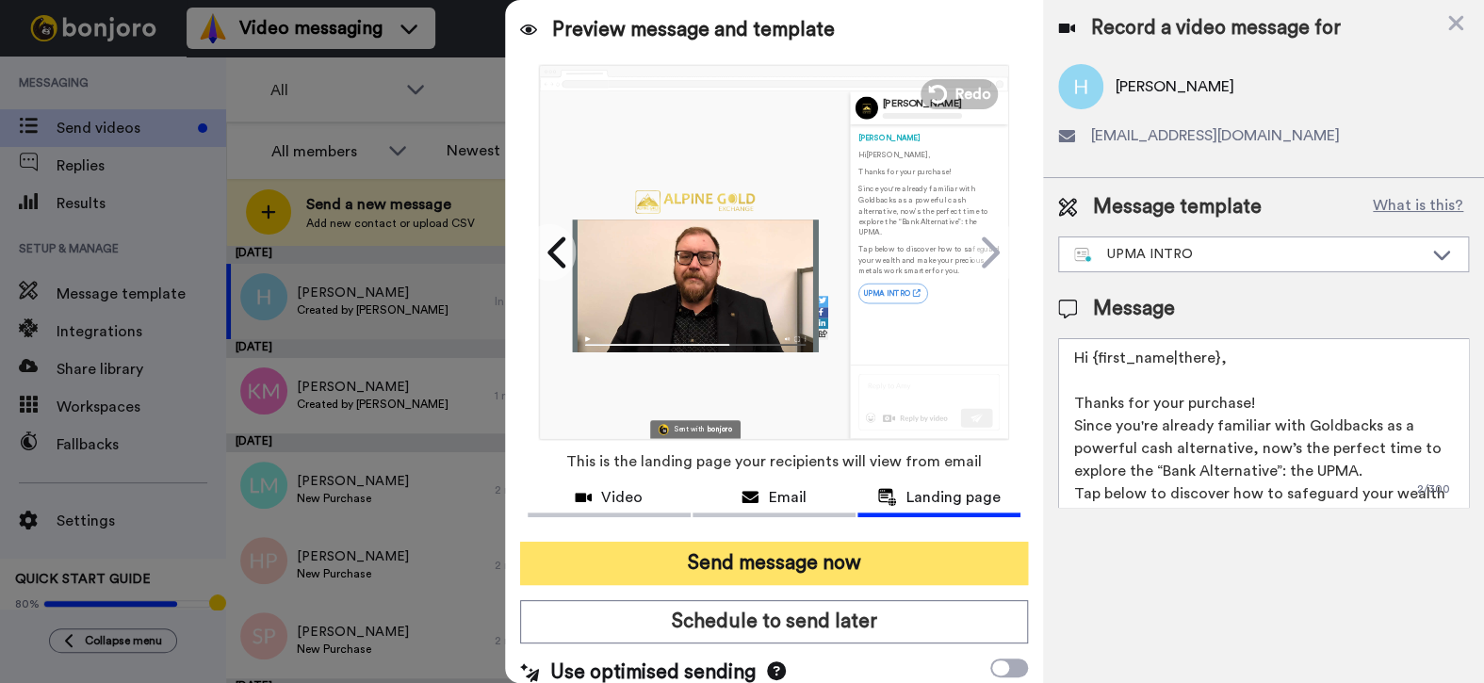
click at [767, 567] on button "Send message now" at bounding box center [774, 563] width 509 height 43
